Goal: Check status: Check status

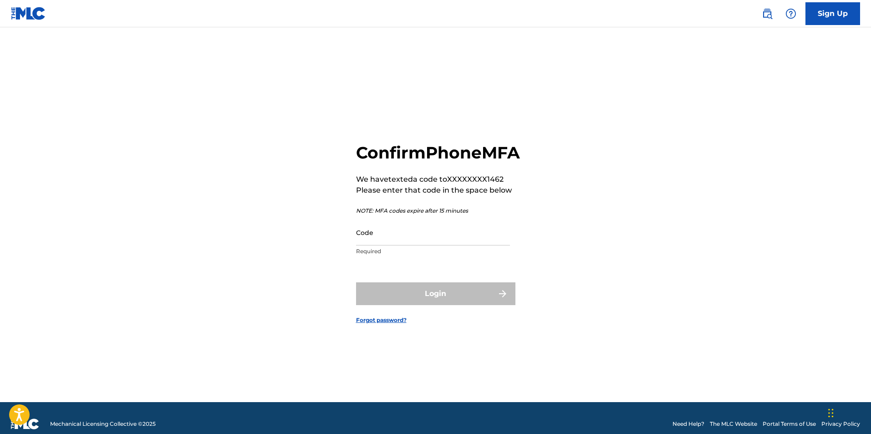
click at [446, 245] on input "Code" at bounding box center [433, 232] width 154 height 26
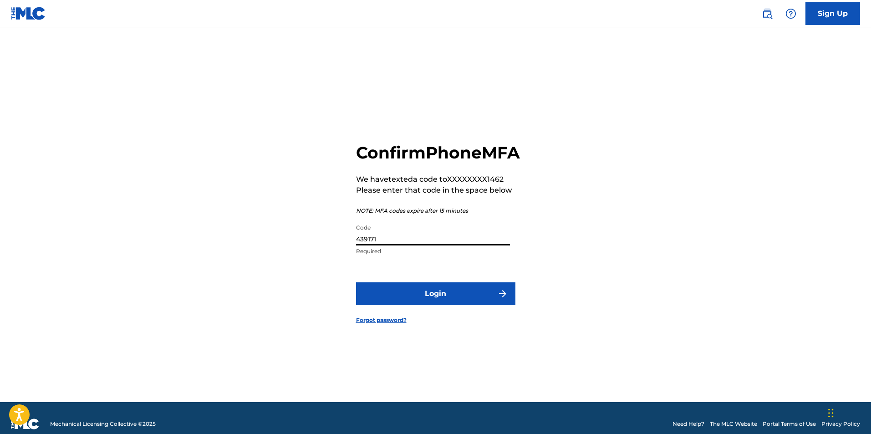
type input "439171"
click at [442, 301] on button "Login" at bounding box center [435, 293] width 159 height 23
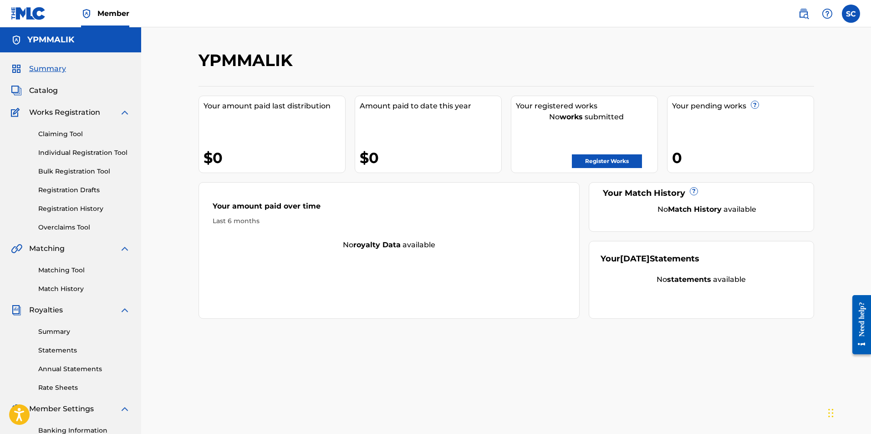
click at [95, 211] on link "Registration History" at bounding box center [84, 209] width 92 height 10
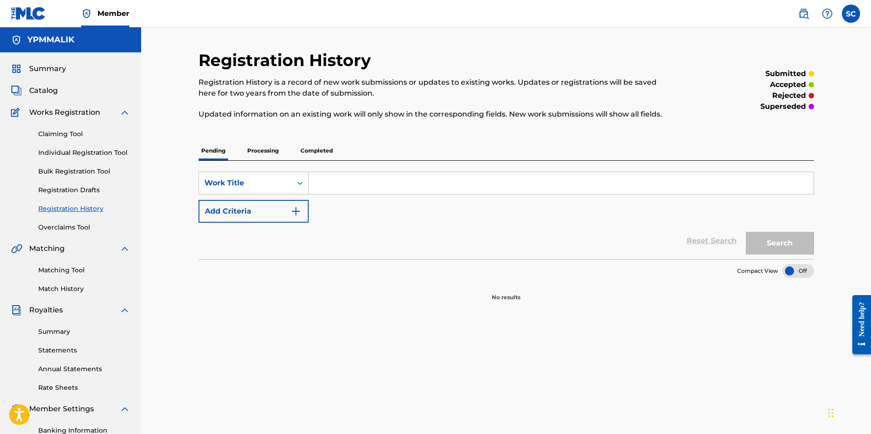
click at [273, 149] on p "Processing" at bounding box center [262, 150] width 37 height 19
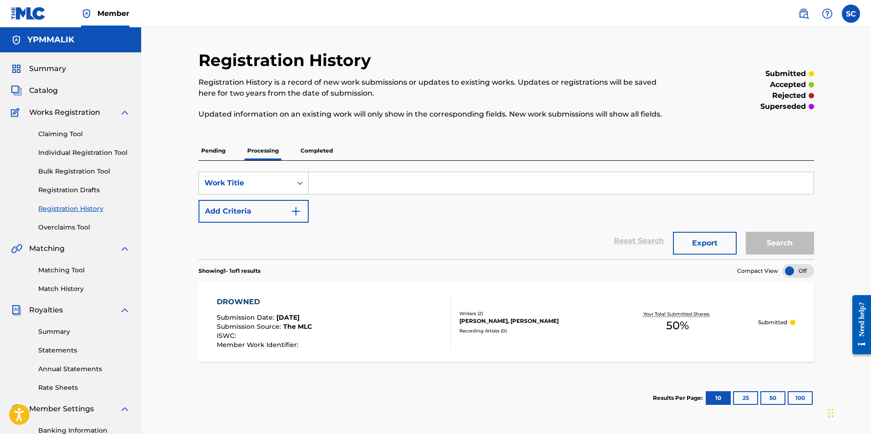
click at [340, 150] on div "Pending Processing Completed" at bounding box center [505, 150] width 615 height 19
click at [325, 151] on p "Completed" at bounding box center [317, 150] width 38 height 19
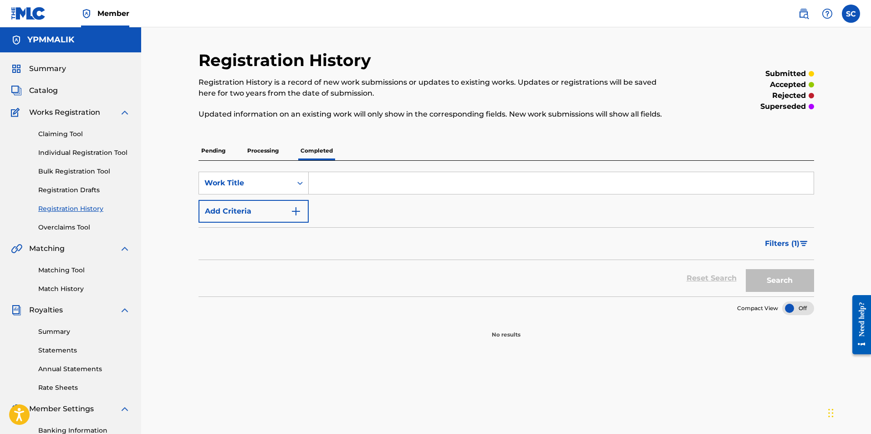
click at [210, 147] on p "Pending" at bounding box center [213, 150] width 30 height 19
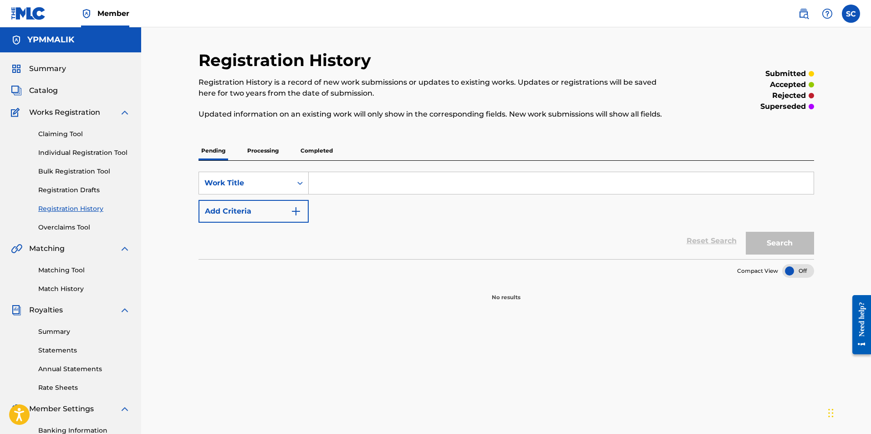
click at [279, 147] on p "Processing" at bounding box center [262, 150] width 37 height 19
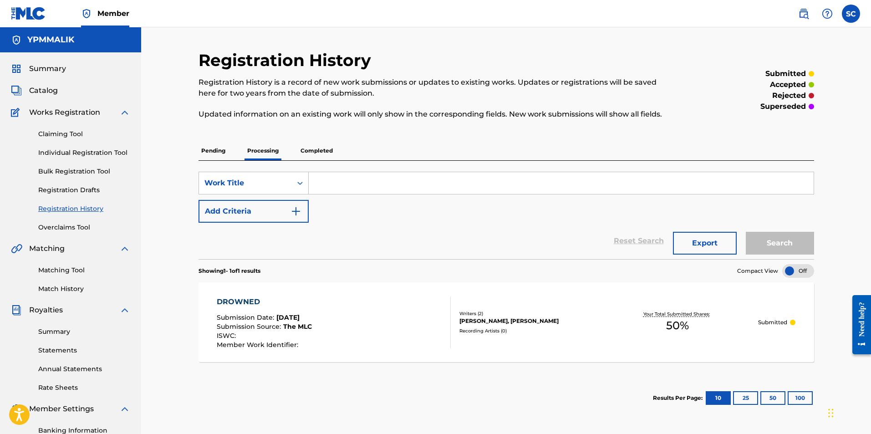
click at [345, 309] on div "DROWNED Submission Date : [DATE] Submission Source : The MLC ISWC : Member Work…" at bounding box center [334, 322] width 234 height 52
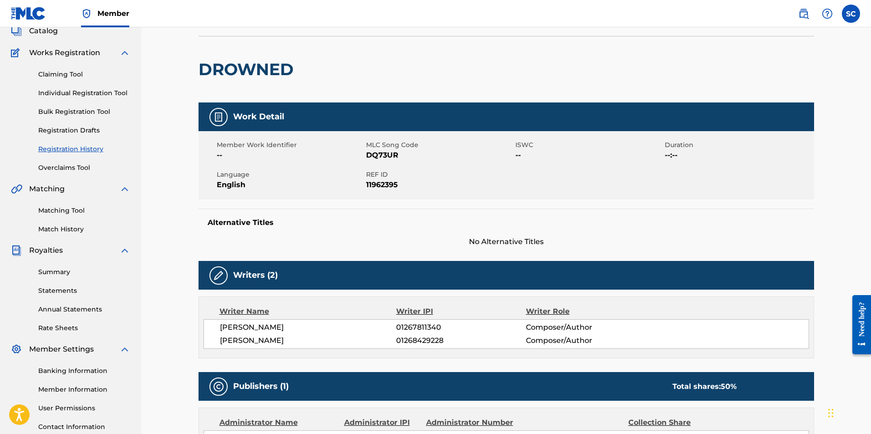
scroll to position [46, 0]
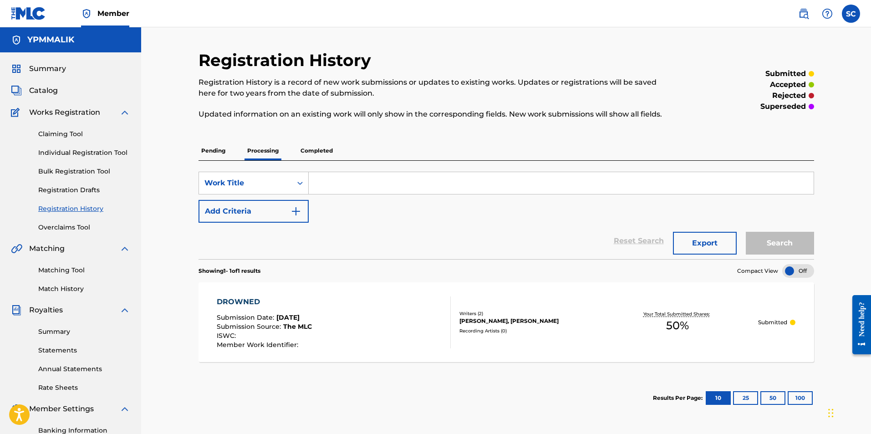
click at [218, 153] on p "Pending" at bounding box center [213, 150] width 30 height 19
